Goal: Information Seeking & Learning: Learn about a topic

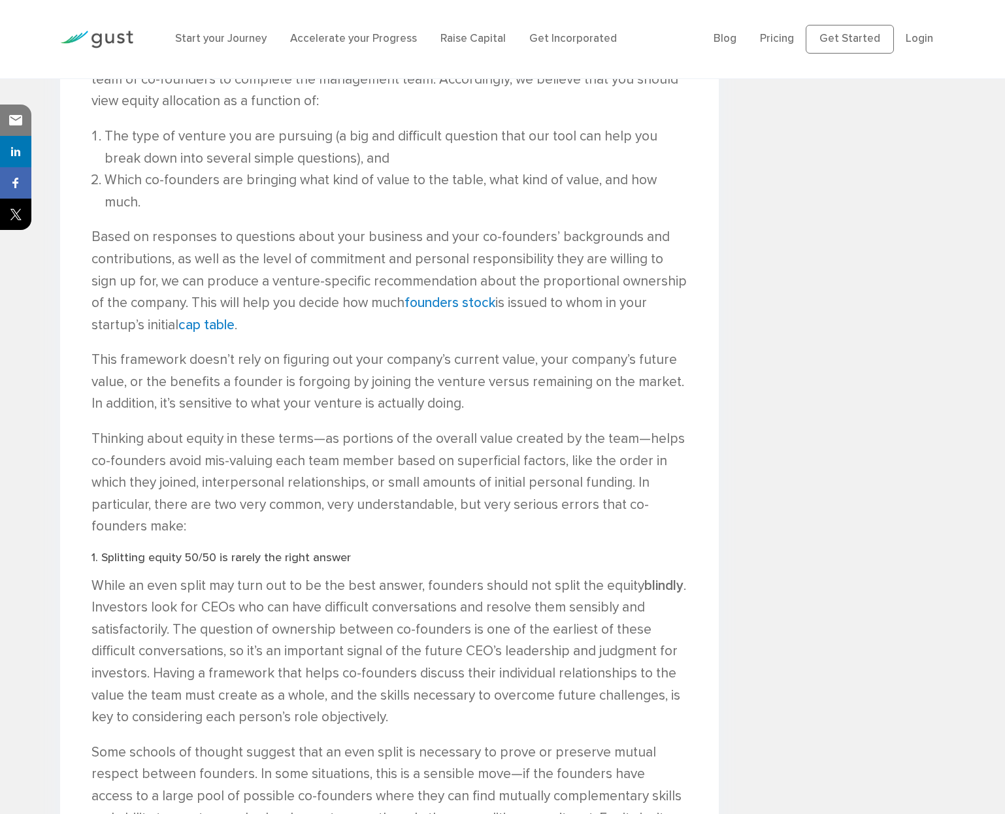
scroll to position [1713, 0]
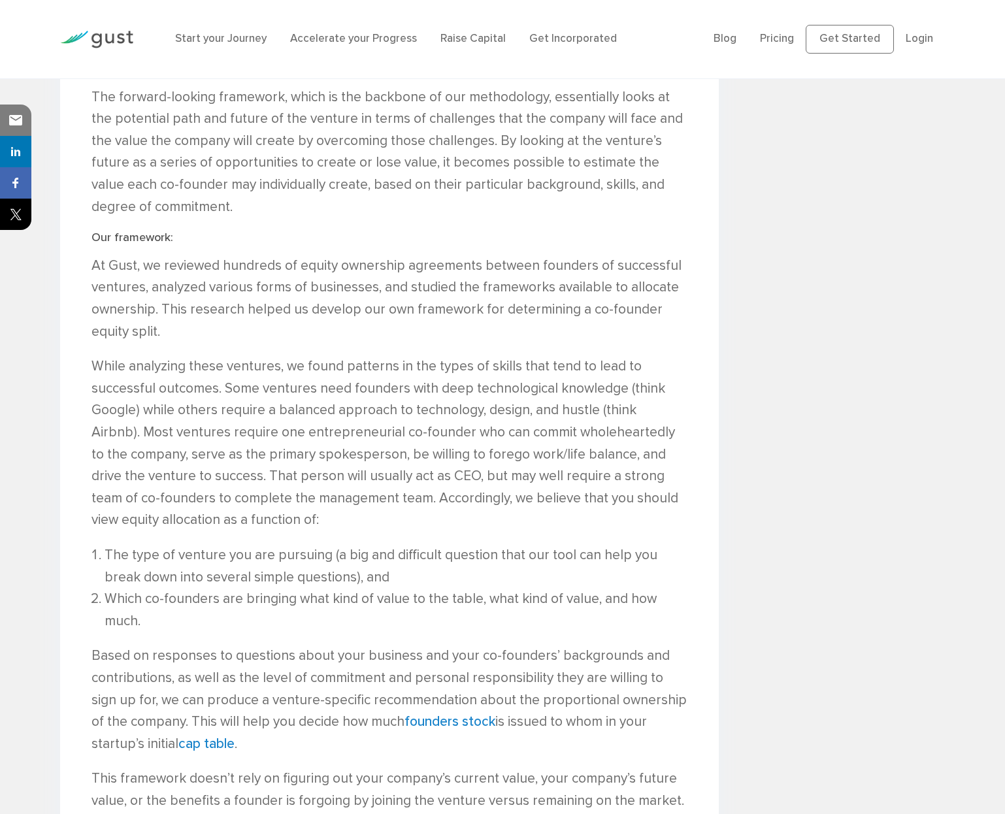
scroll to position [1387, 0]
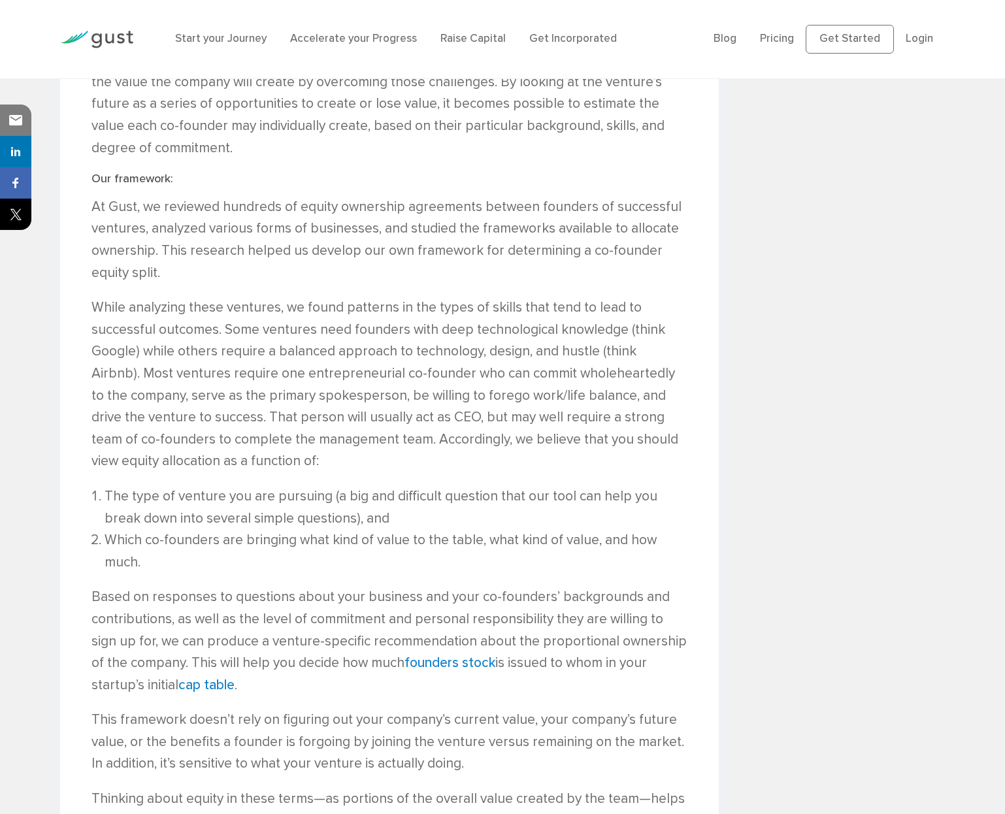
drag, startPoint x: 450, startPoint y: 192, endPoint x: 421, endPoint y: 636, distance: 445.3
click at [421, 636] on div "Co-founder Equity Split: A New Framework to Objectively Divide Startup Ownershi…" at bounding box center [389, 781] width 659 height 3669
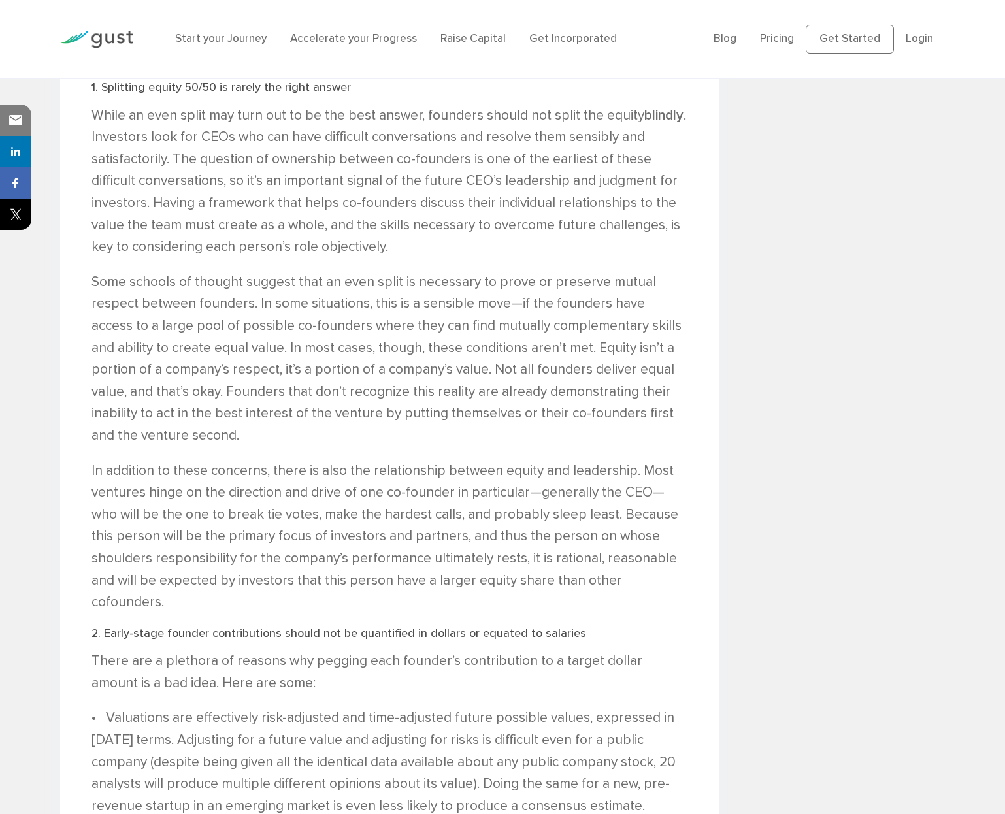
scroll to position [2251, 0]
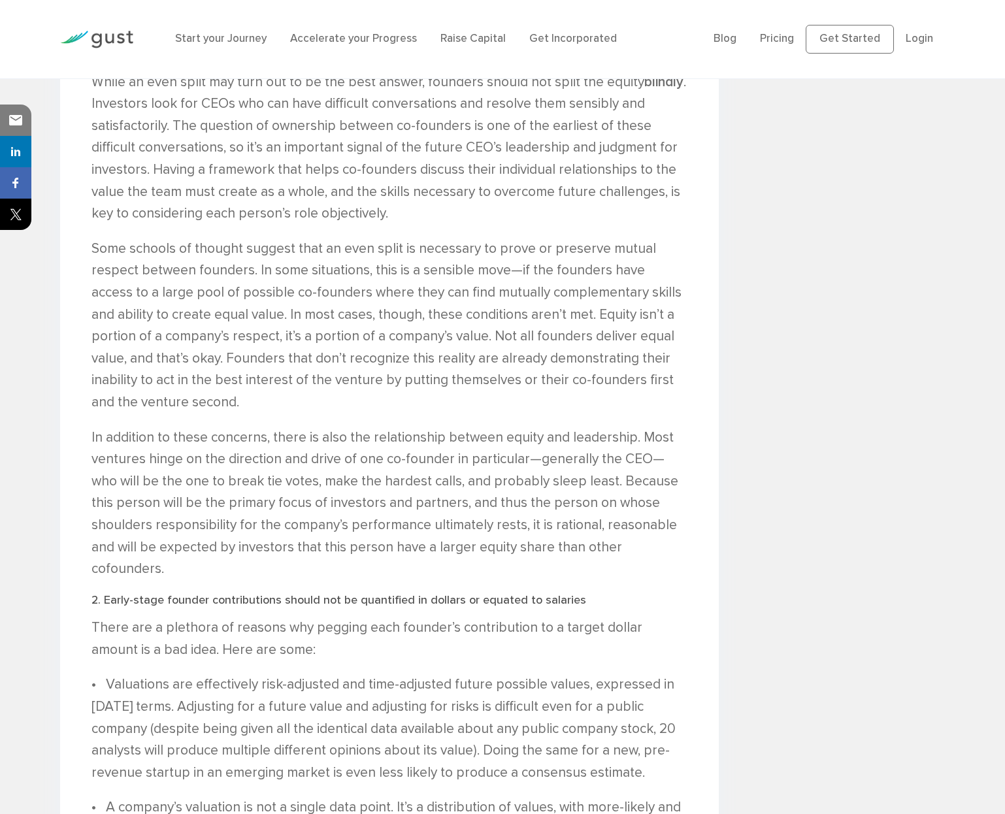
copy div "loremip dol sit ametconse adipisc eli seddo eiu tempo i utlaboree dolo magnaal …"
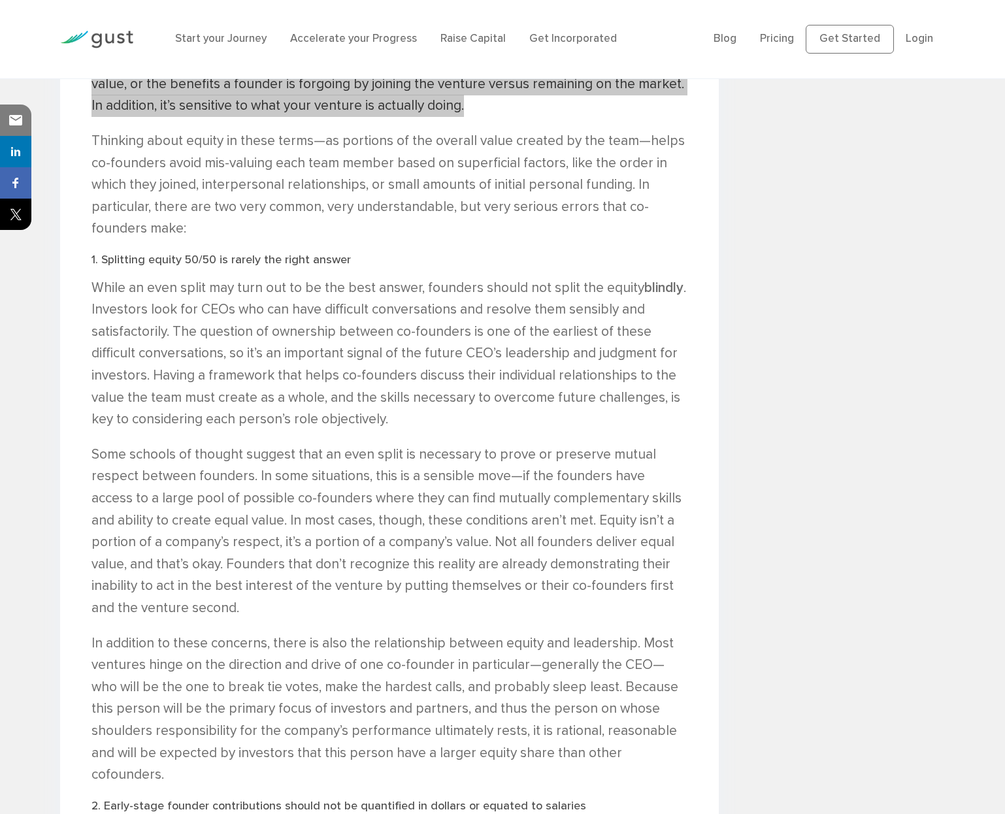
scroll to position [1804, 0]
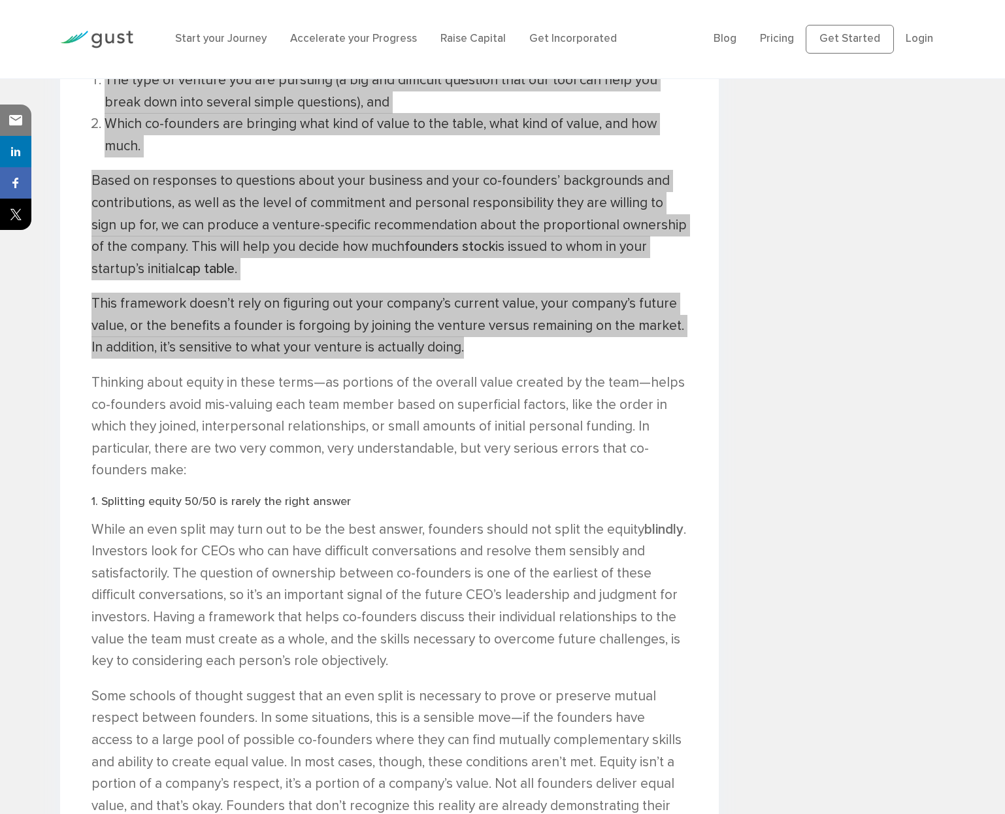
drag, startPoint x: 1002, startPoint y: 403, endPoint x: 584, endPoint y: 416, distance: 418.4
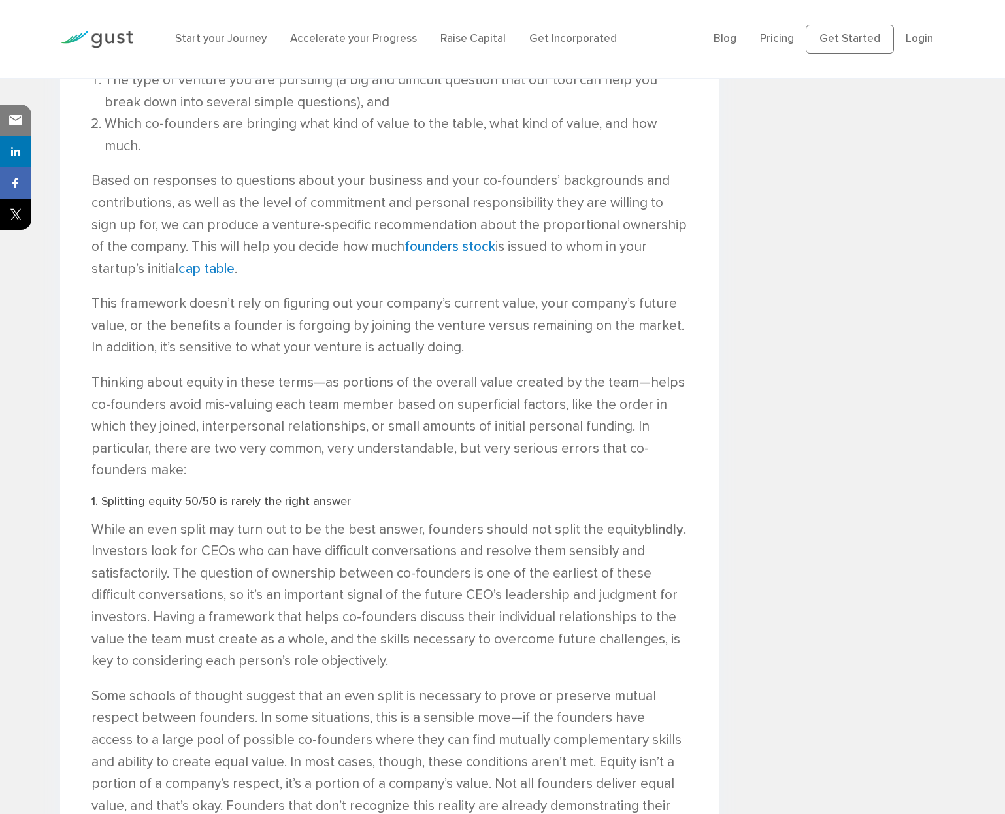
drag, startPoint x: 222, startPoint y: 350, endPoint x: 142, endPoint y: 372, distance: 82.6
copy p "hundreds of equity ownership agreements between founders of successful ventures"
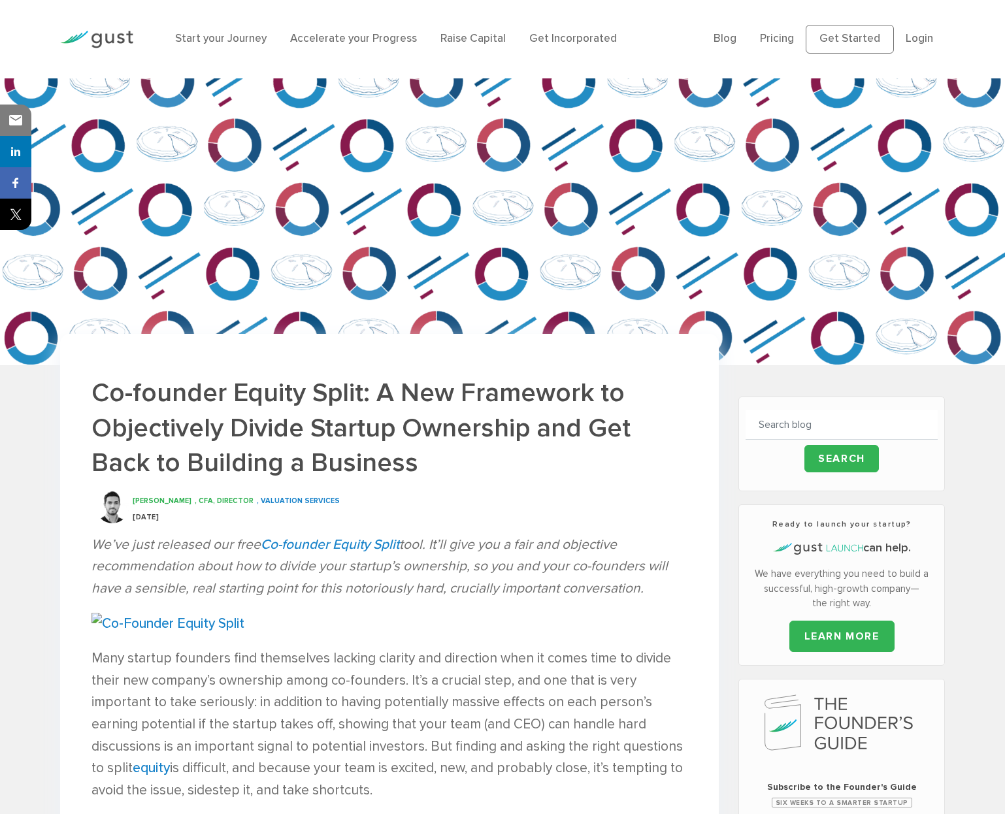
scroll to position [8, 0]
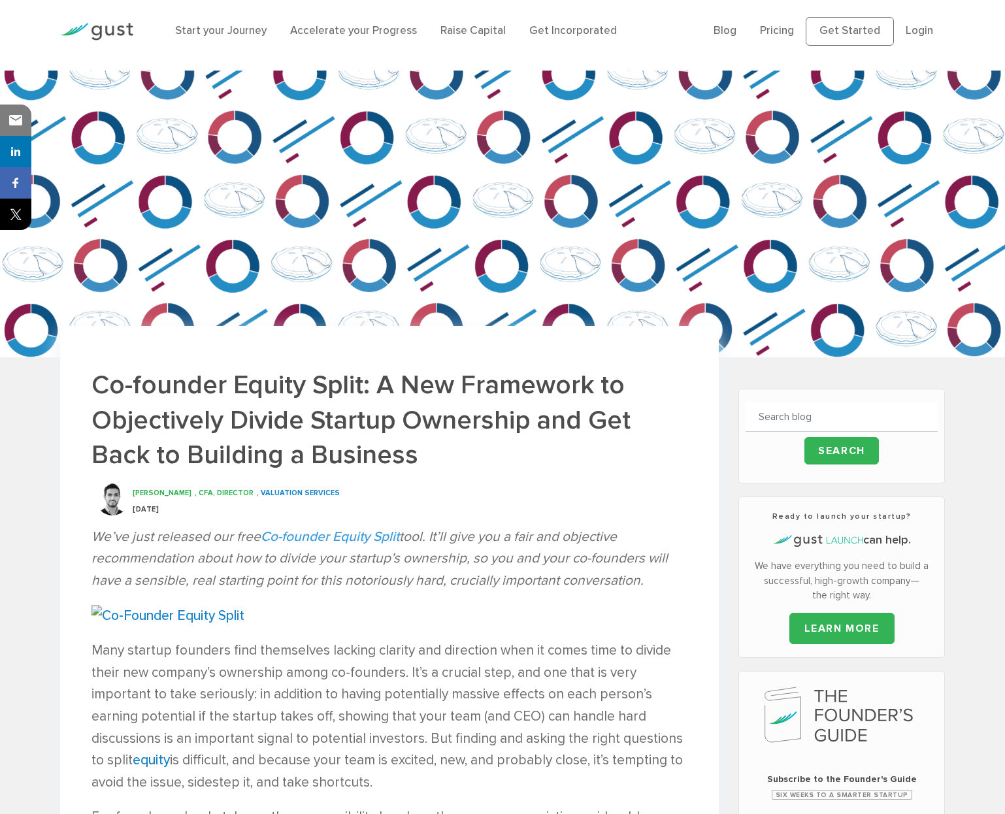
click at [352, 533] on link "Co-founder Equity Split" at bounding box center [330, 537] width 139 height 16
